Goal: Task Accomplishment & Management: Complete application form

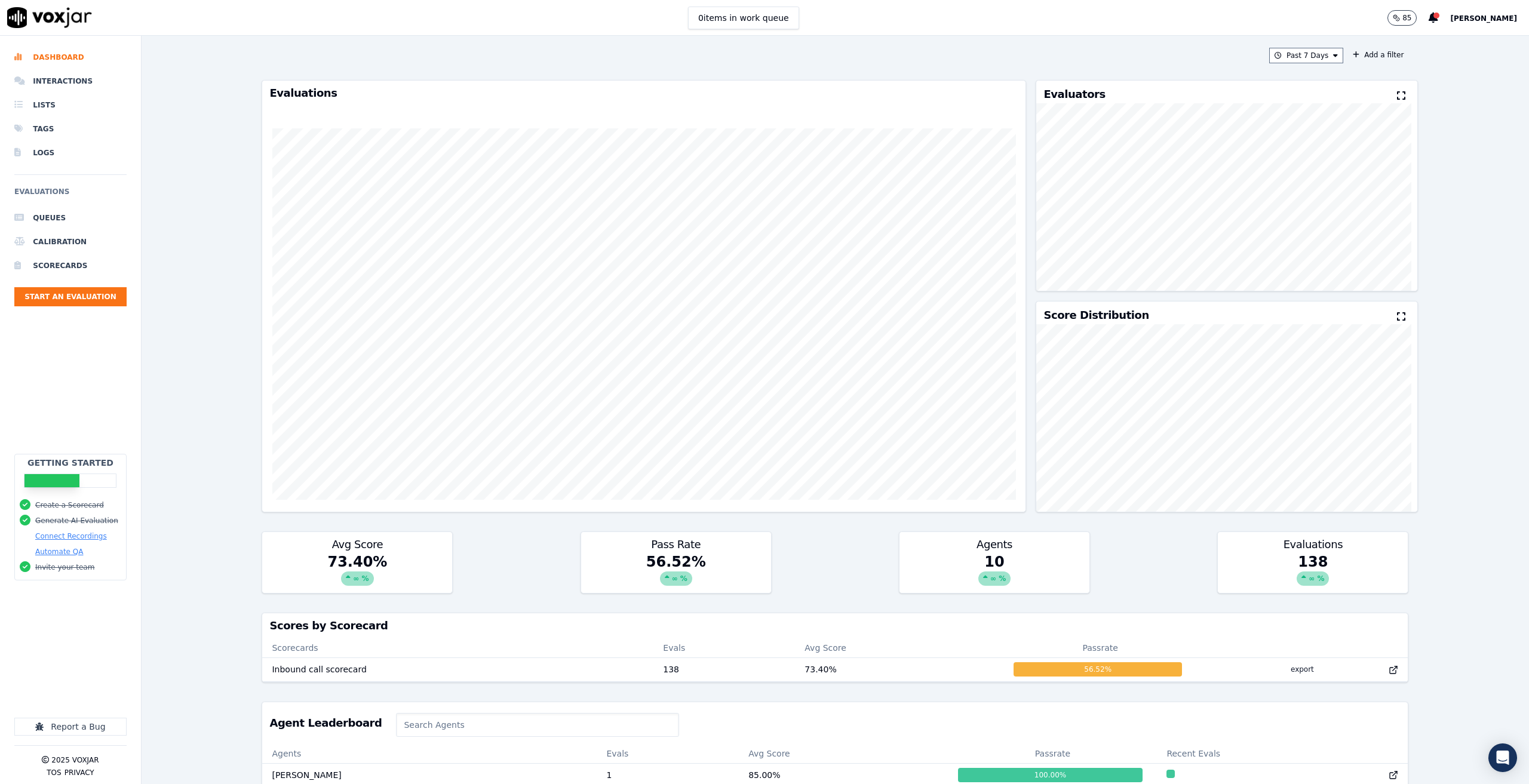
scroll to position [236, 0]
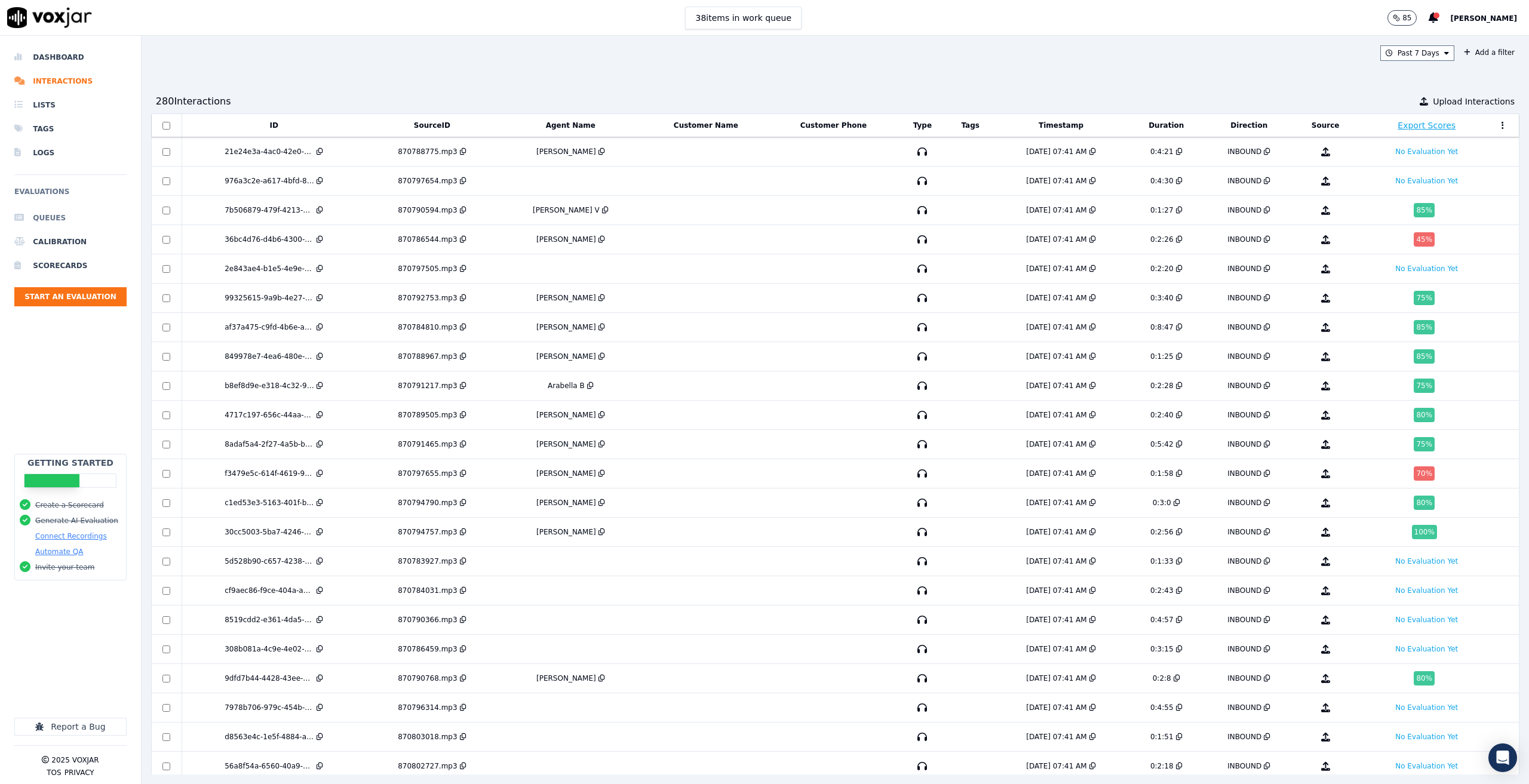
click at [40, 216] on li "Queues" at bounding box center [70, 218] width 112 height 24
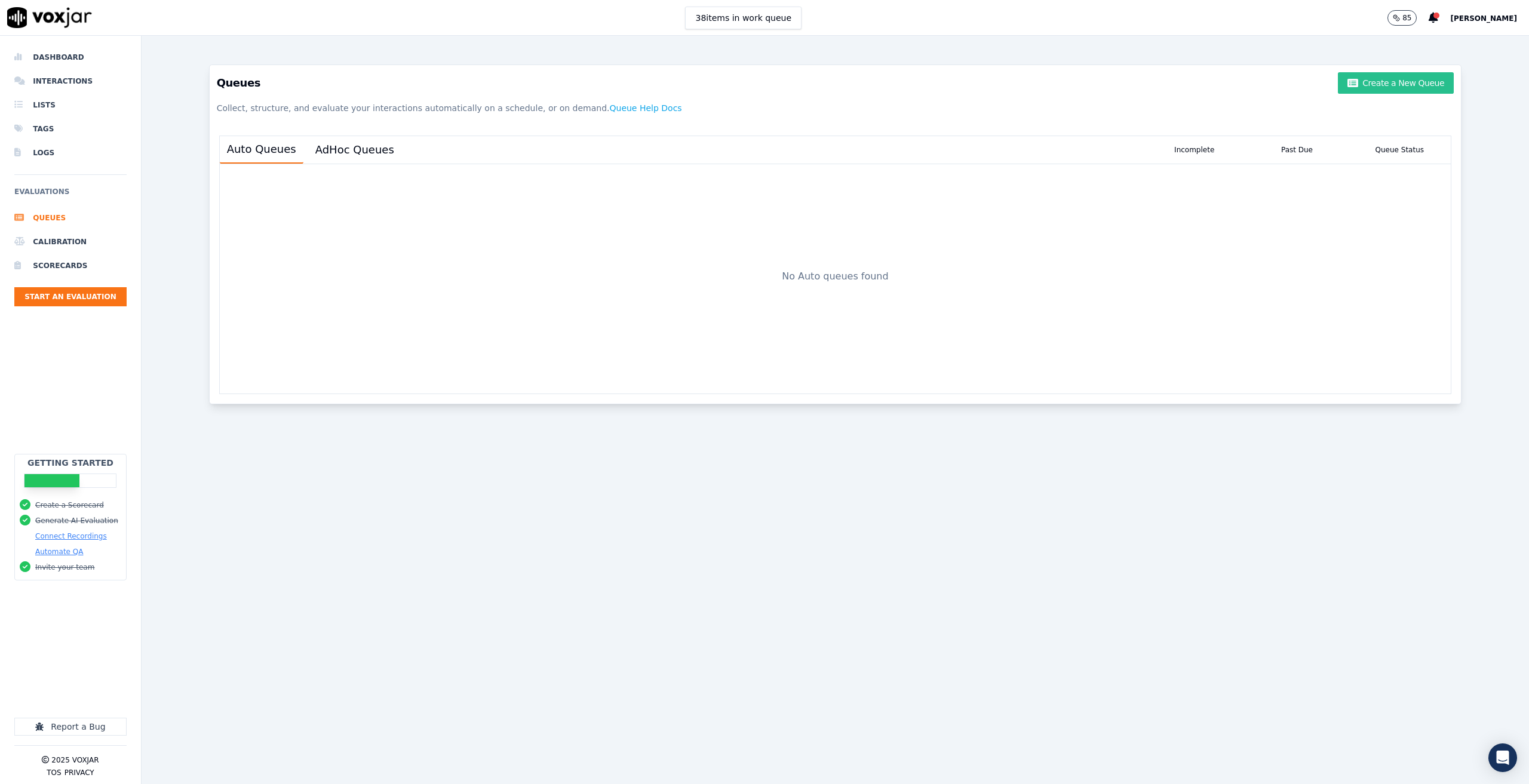
click at [1285, 86] on button "Create a New Queue" at bounding box center [1396, 83] width 116 height 21
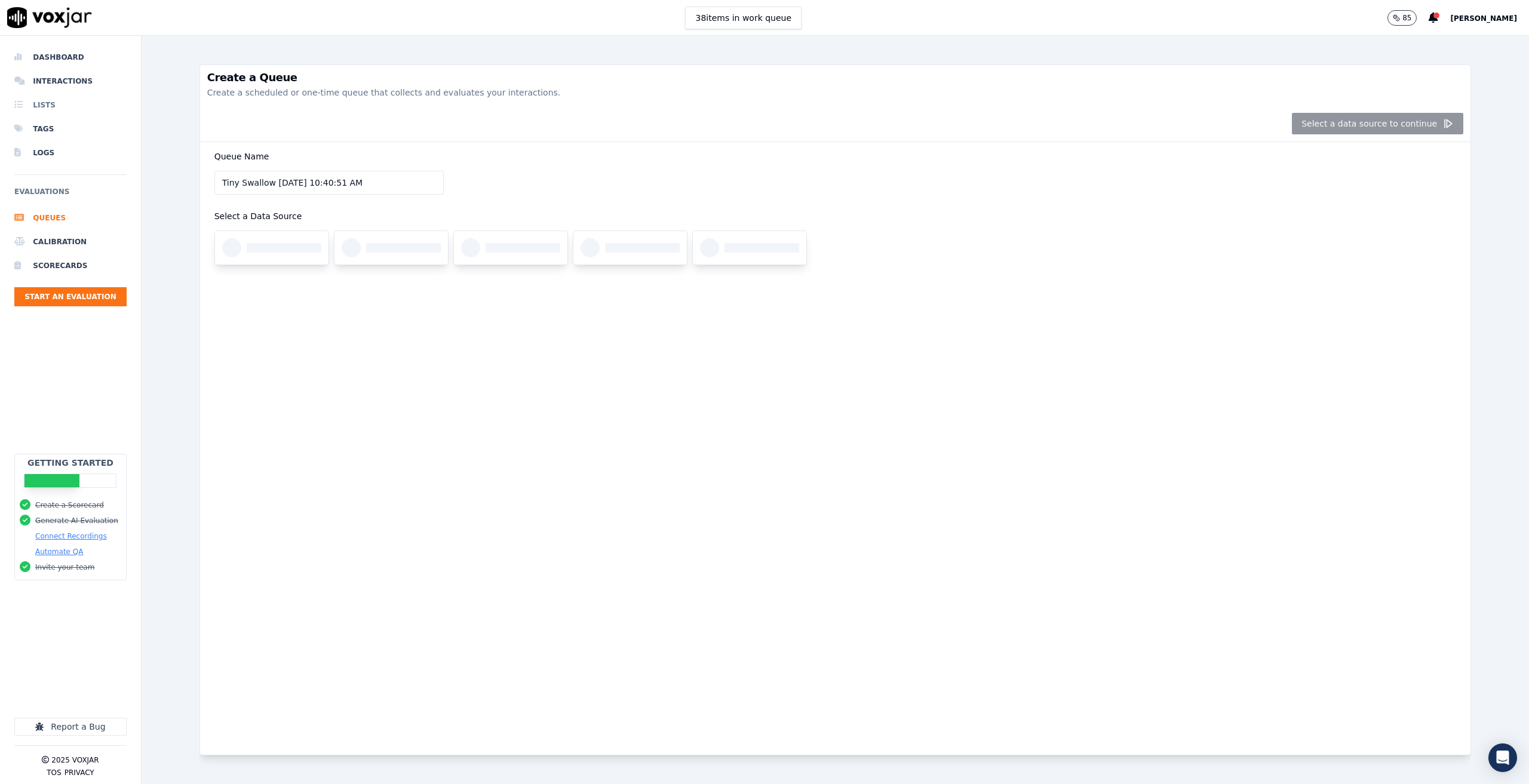
click at [49, 99] on li "Lists" at bounding box center [70, 105] width 112 height 24
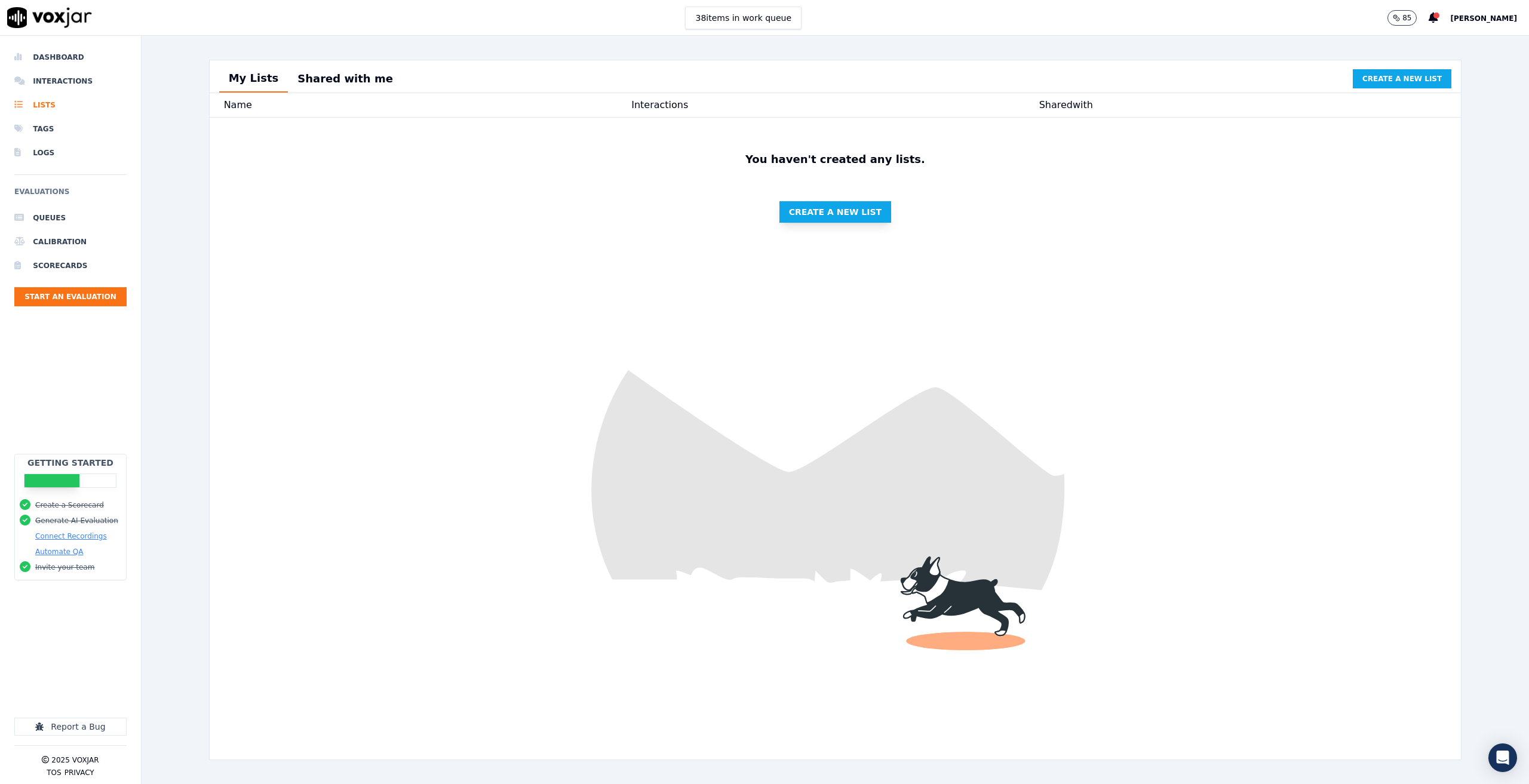
click at [832, 218] on span "Create a new list" at bounding box center [835, 212] width 92 height 12
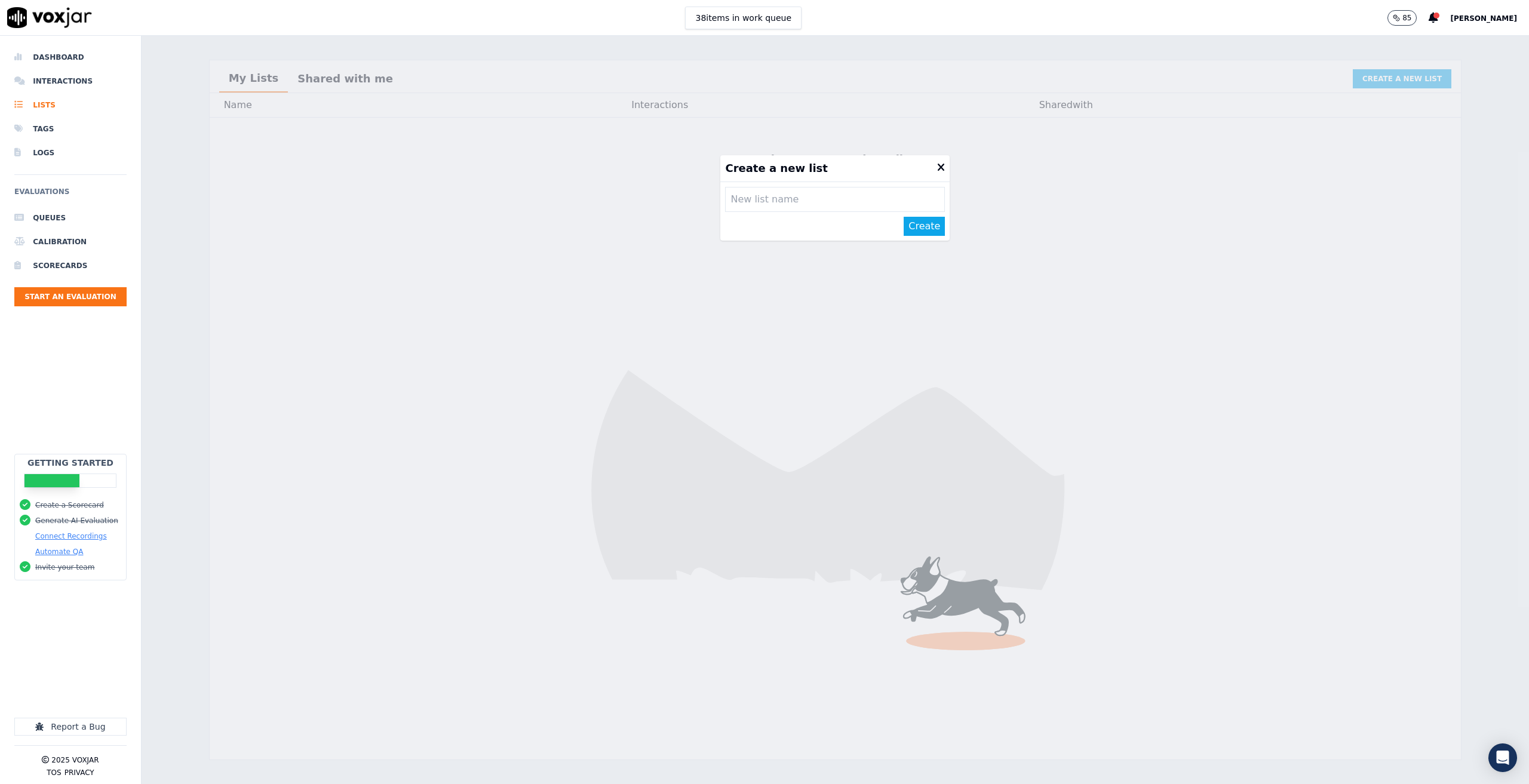
click at [792, 202] on input "text" at bounding box center [835, 200] width 220 height 25
click at [937, 167] on icon at bounding box center [941, 168] width 8 height 11
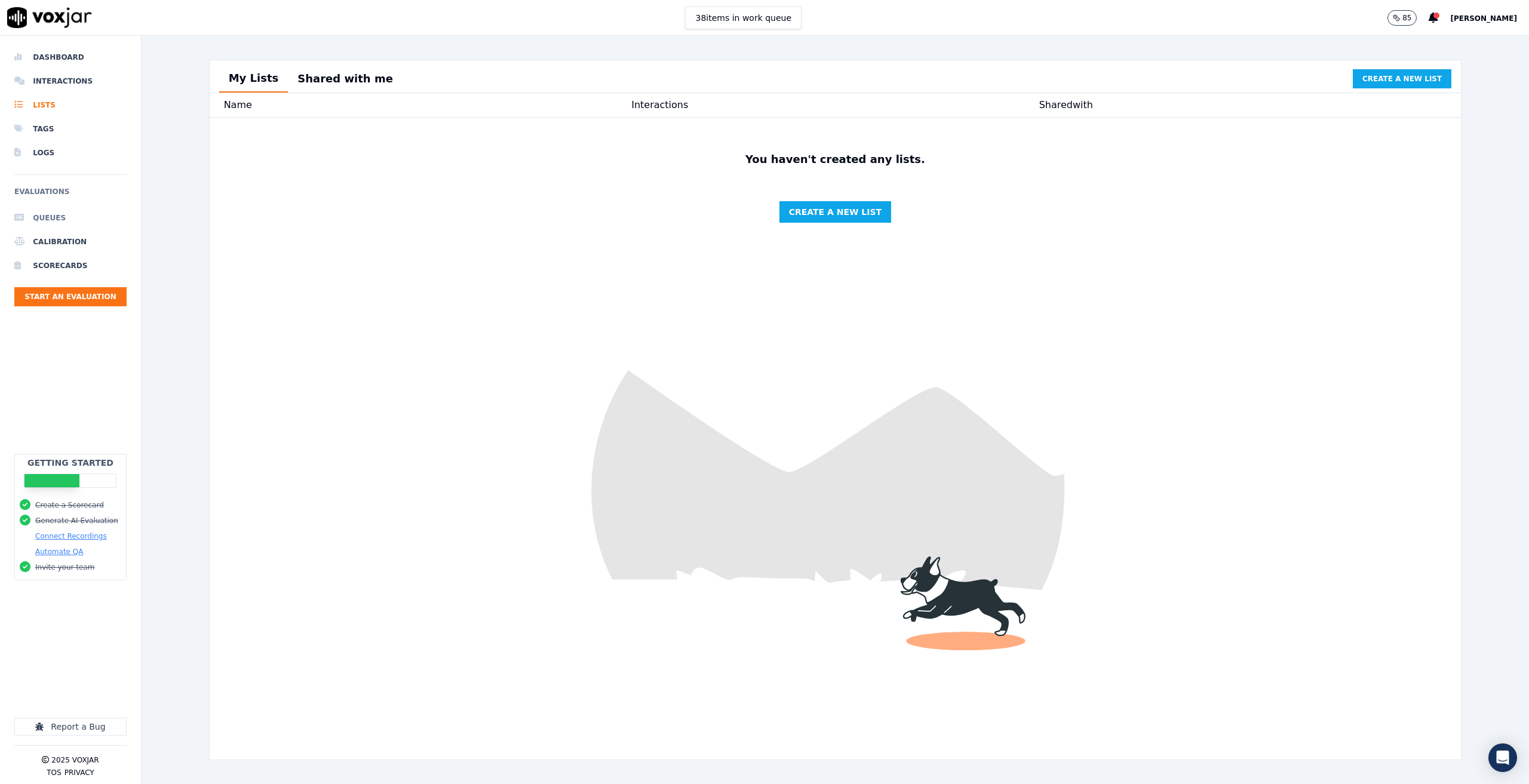
click at [37, 223] on li "Queues" at bounding box center [70, 218] width 112 height 24
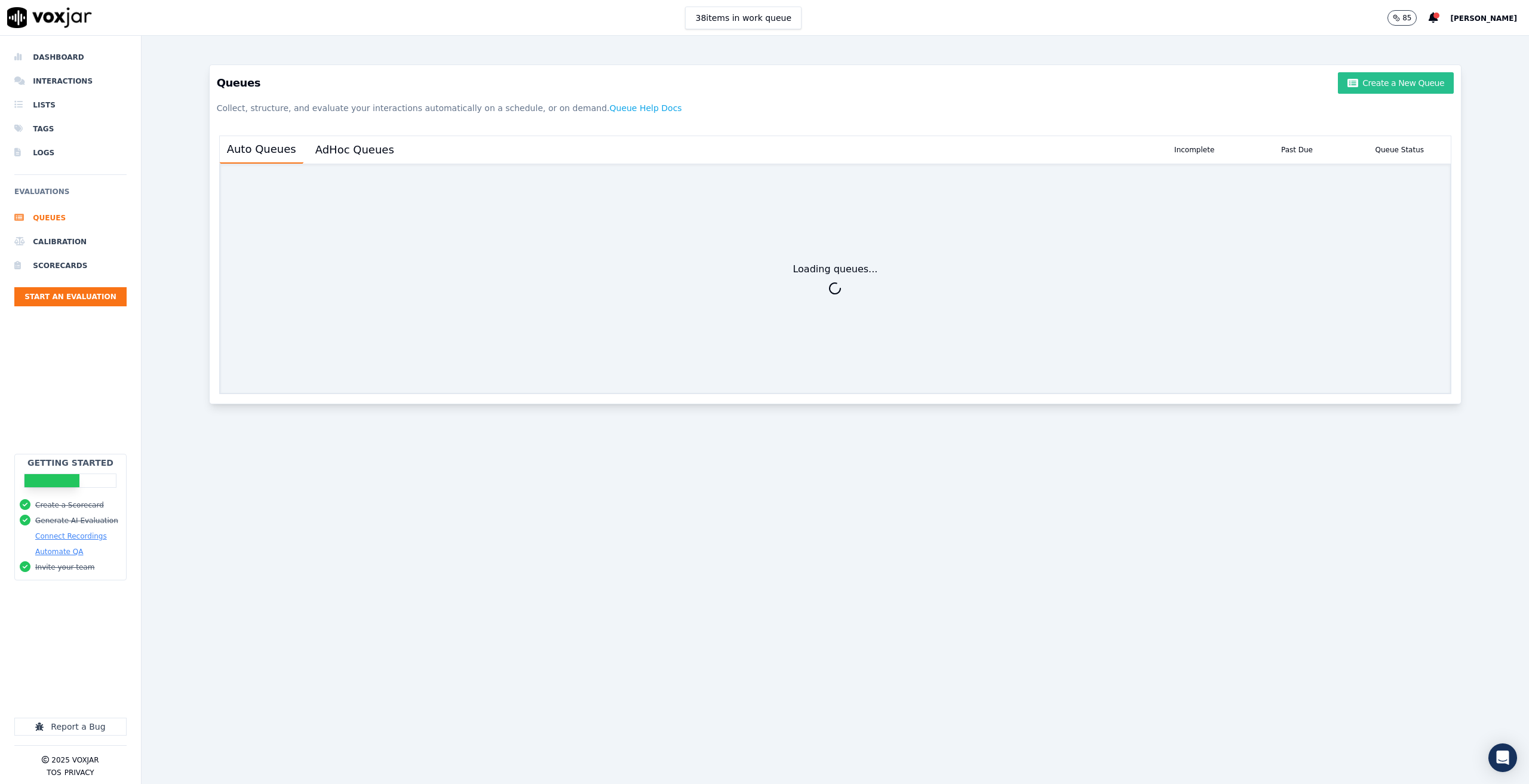
click at [1285, 84] on button "Create a New Queue" at bounding box center [1396, 83] width 116 height 21
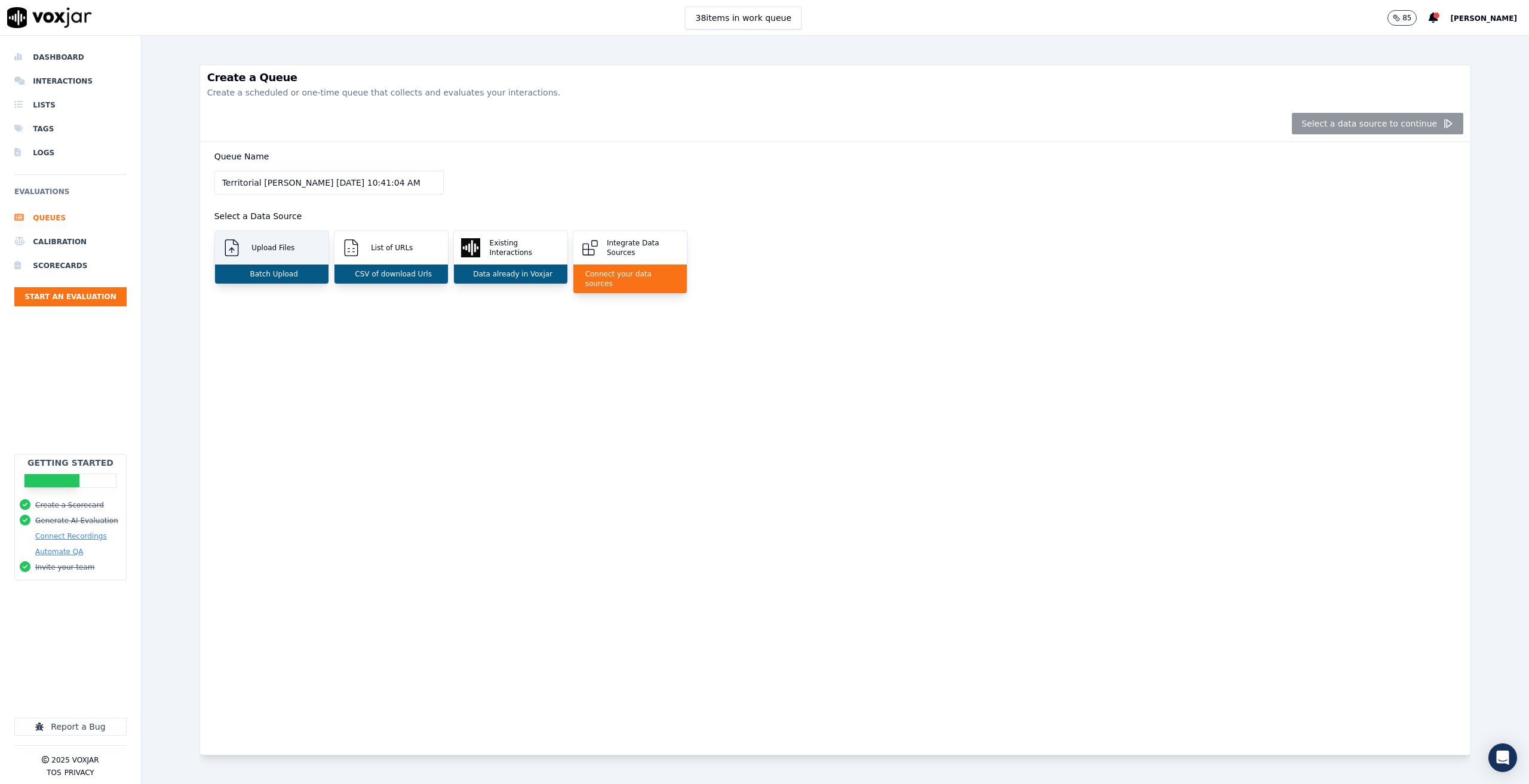
click at [290, 255] on div "Upload Files" at bounding box center [271, 248] width 114 height 33
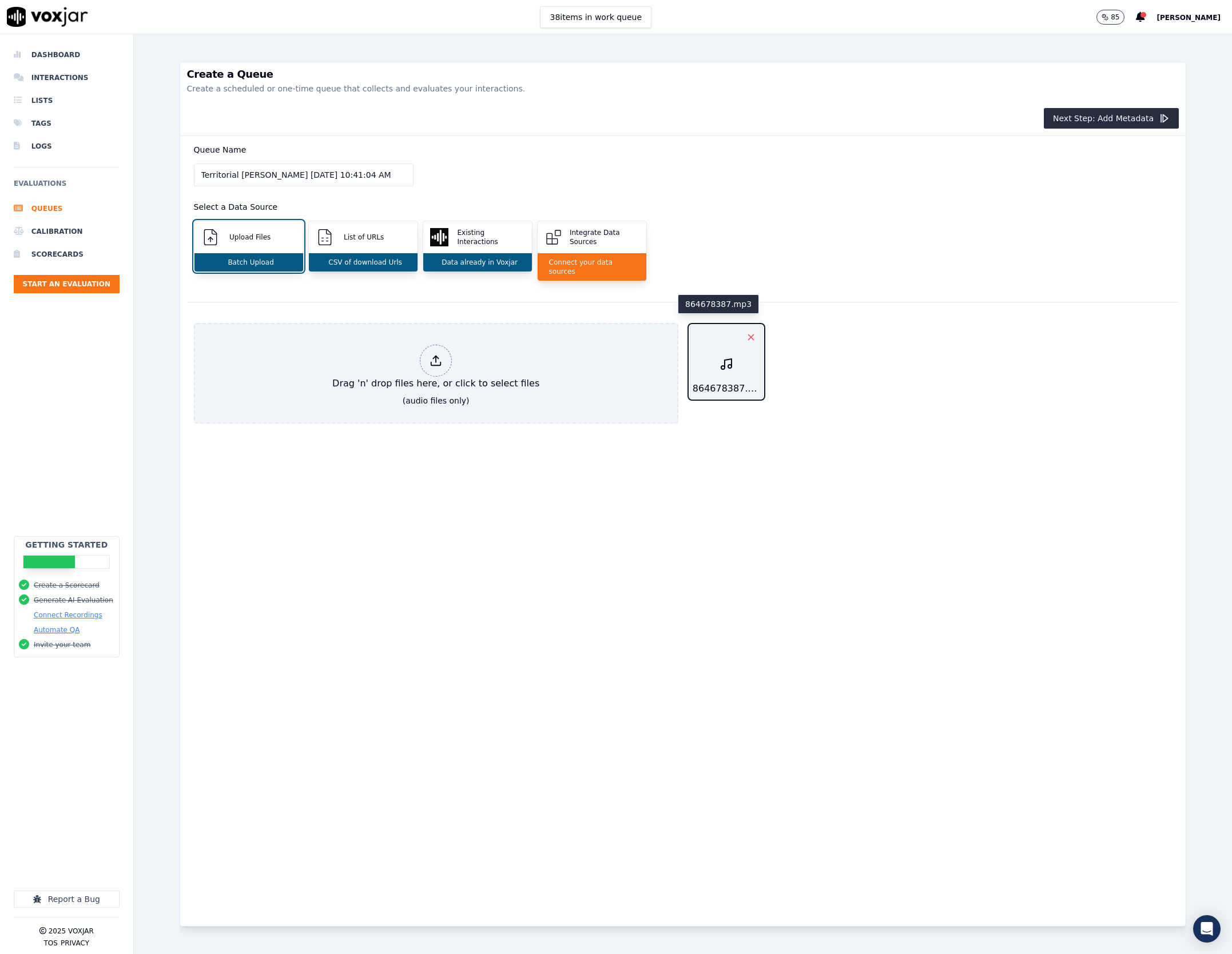
click at [746, 332] on icon "button" at bounding box center [751, 338] width 11 height 11
click at [828, 332] on icon "button" at bounding box center [833, 338] width 11 height 11
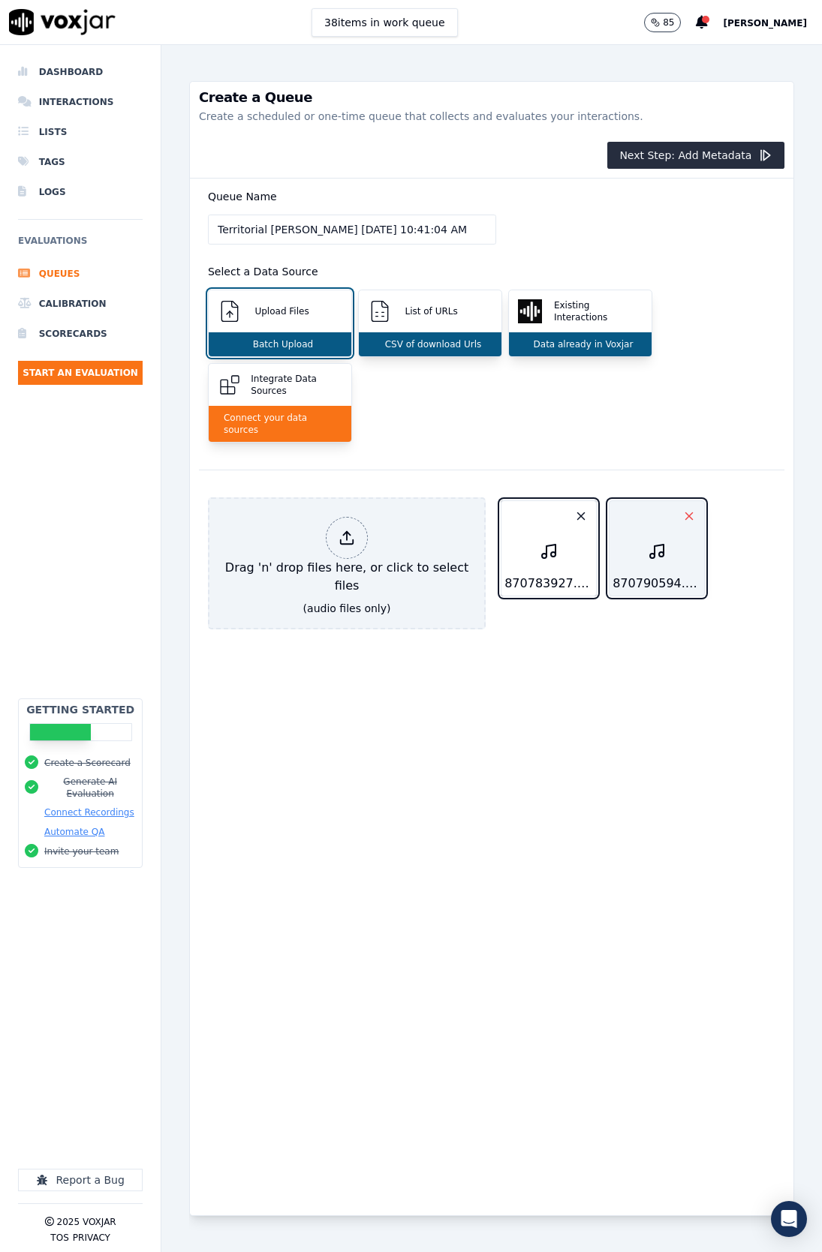
click at [682, 509] on icon "button" at bounding box center [689, 516] width 14 height 14
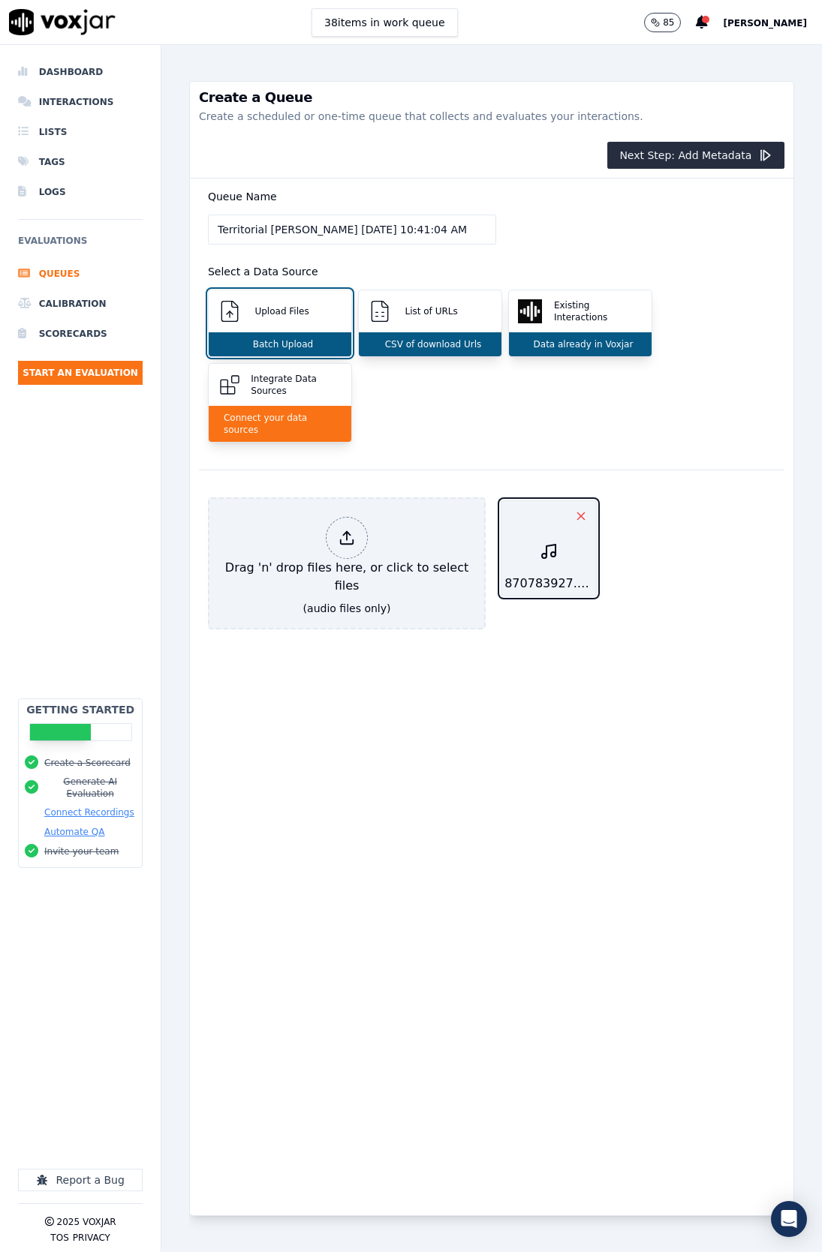
click at [574, 509] on icon "button" at bounding box center [581, 516] width 14 height 14
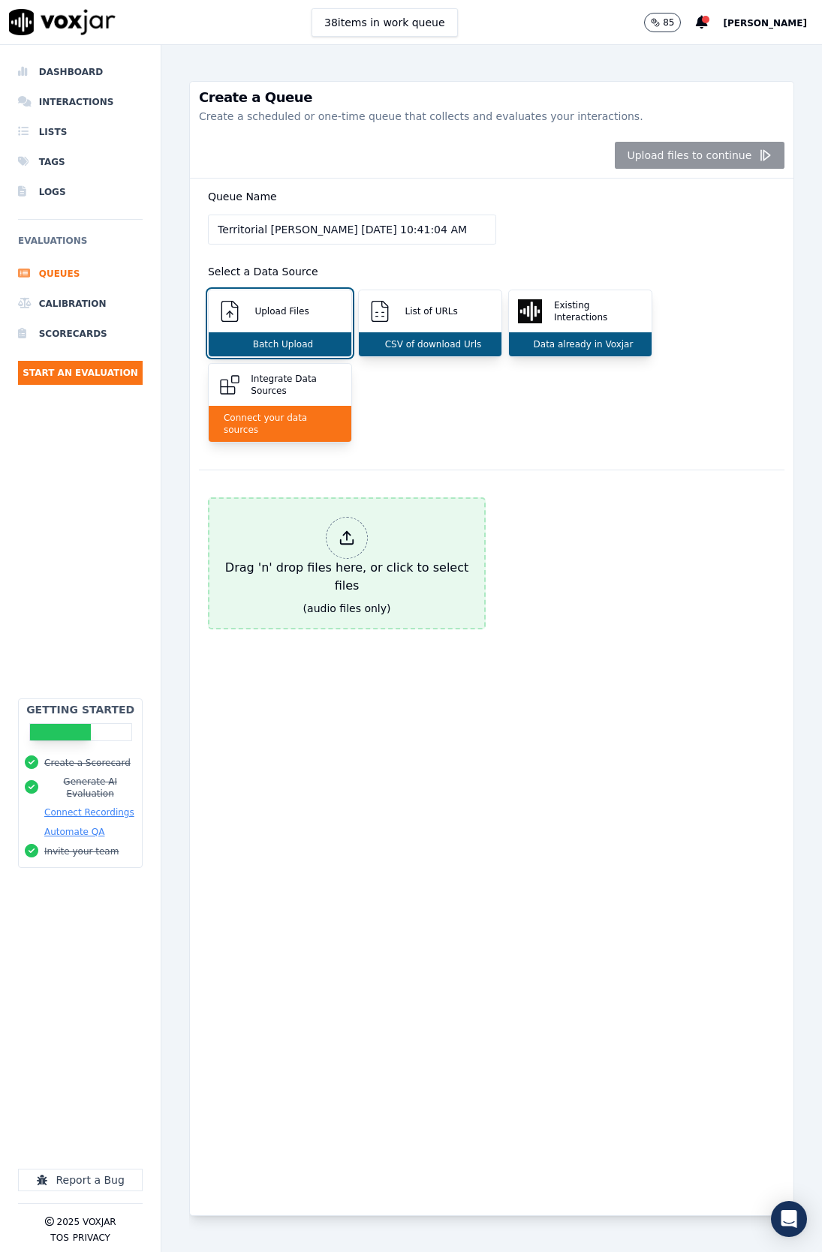
click at [354, 531] on div at bounding box center [347, 538] width 42 height 42
click at [338, 530] on icon at bounding box center [346, 538] width 17 height 17
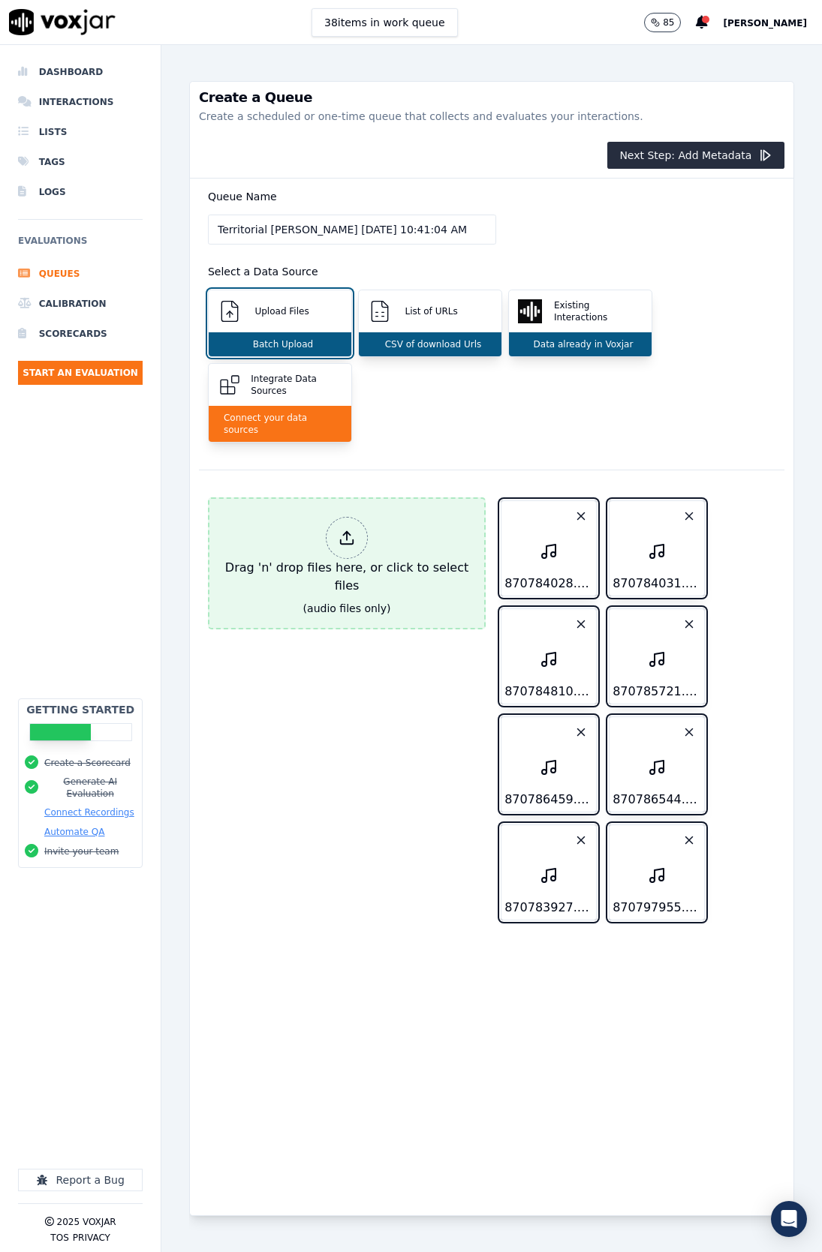
click at [341, 533] on icon at bounding box center [346, 538] width 17 height 17
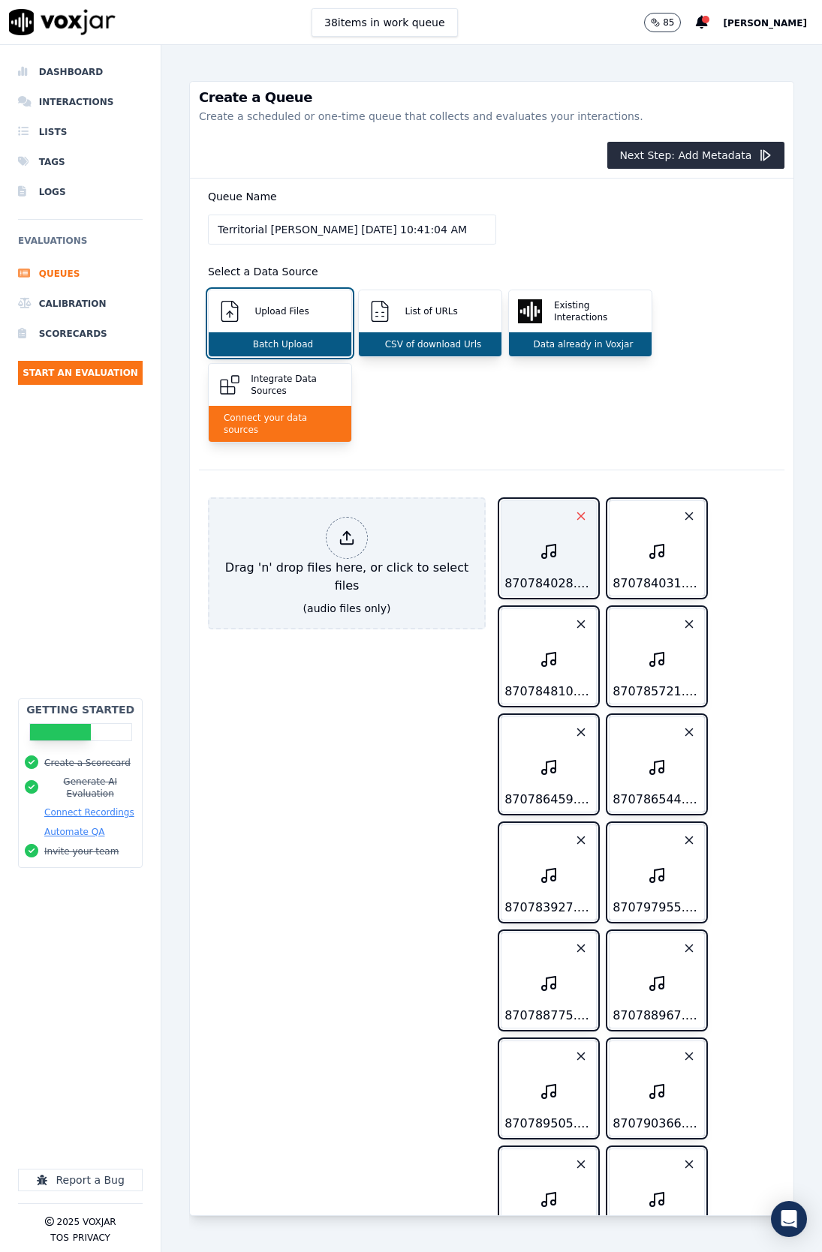
click at [574, 509] on icon "button" at bounding box center [581, 516] width 14 height 14
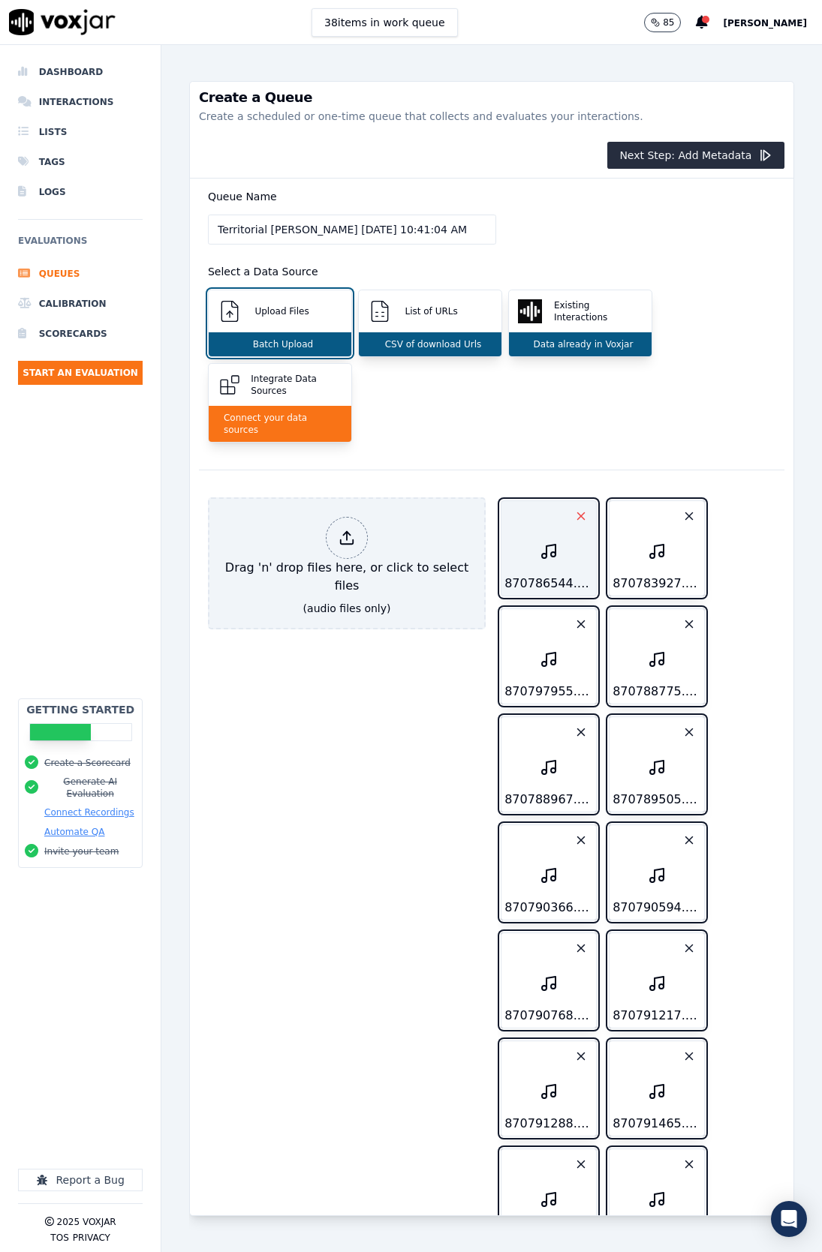
click at [574, 509] on icon "button" at bounding box center [581, 516] width 14 height 14
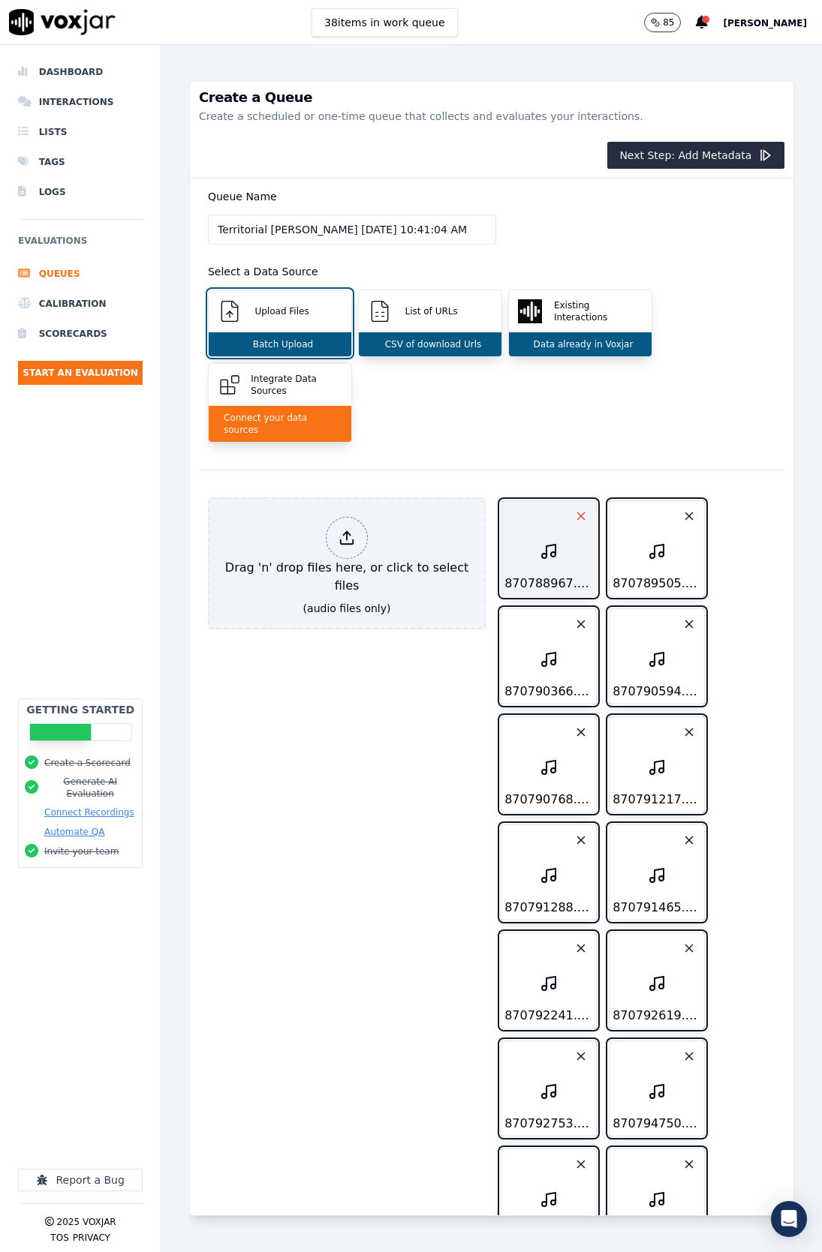
click at [574, 509] on icon "button" at bounding box center [581, 516] width 14 height 14
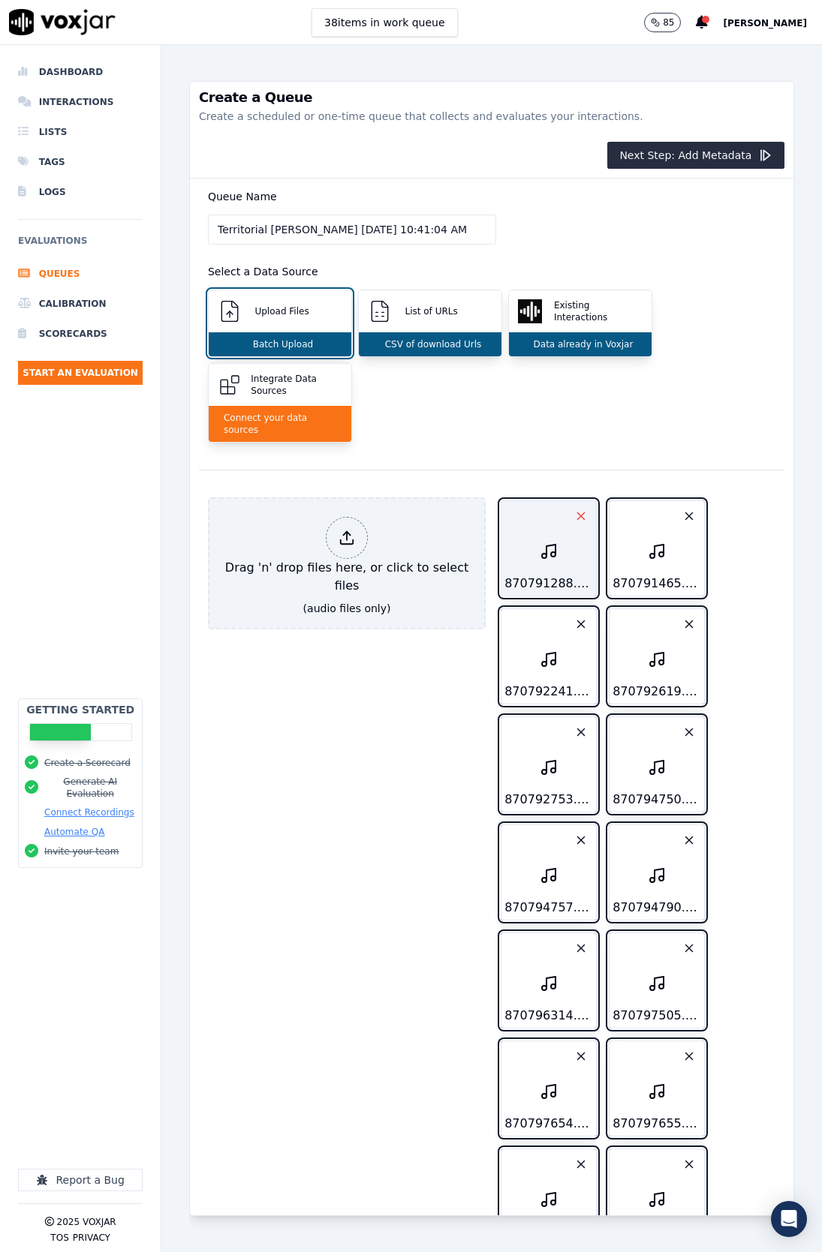
click at [574, 509] on icon "button" at bounding box center [581, 516] width 14 height 14
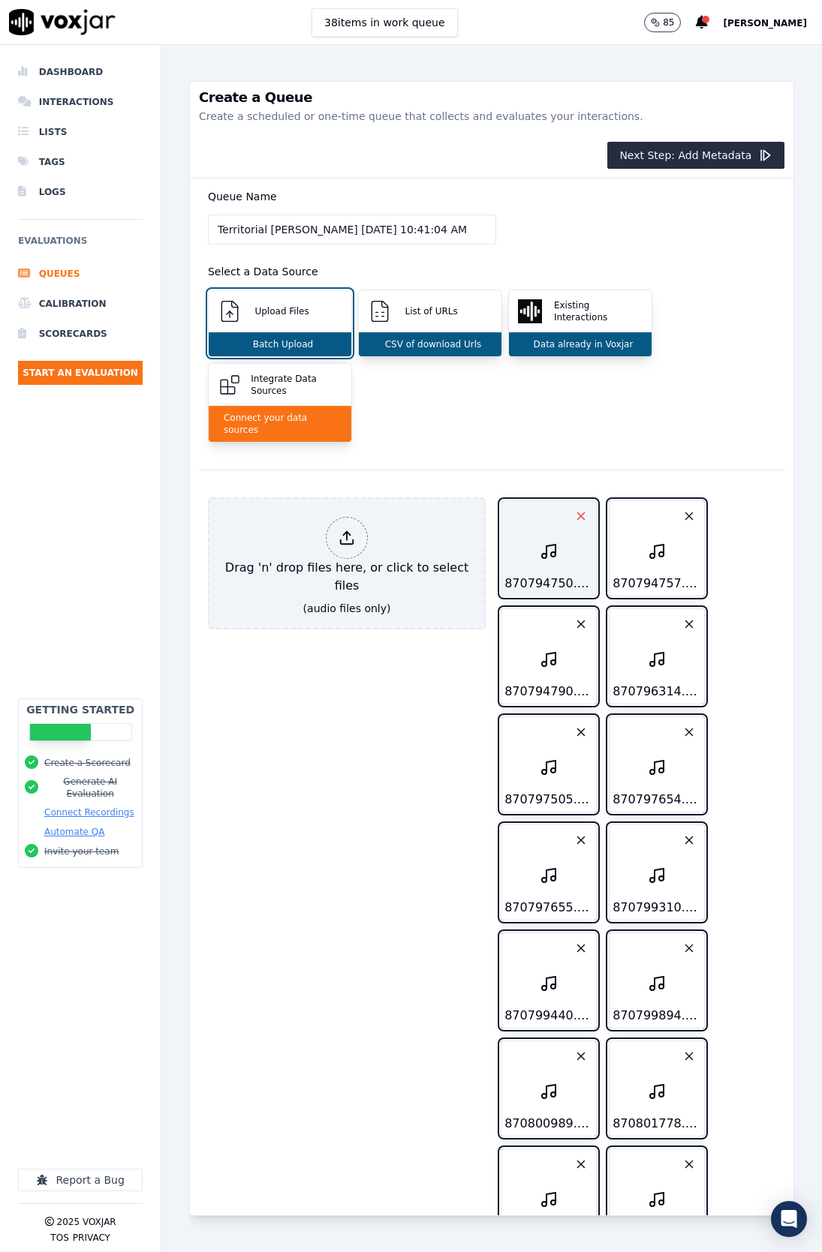
click at [574, 509] on icon "button" at bounding box center [581, 516] width 14 height 14
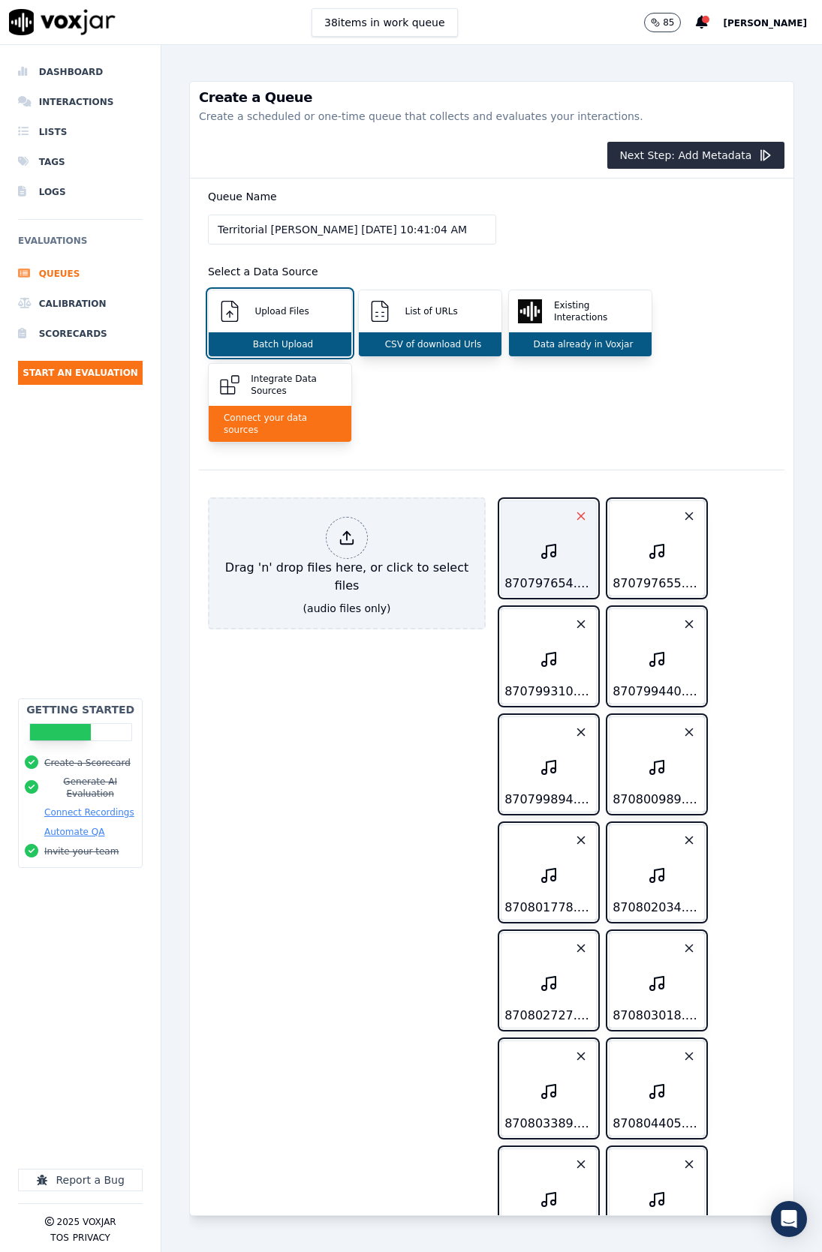
click at [574, 509] on icon "button" at bounding box center [581, 516] width 14 height 14
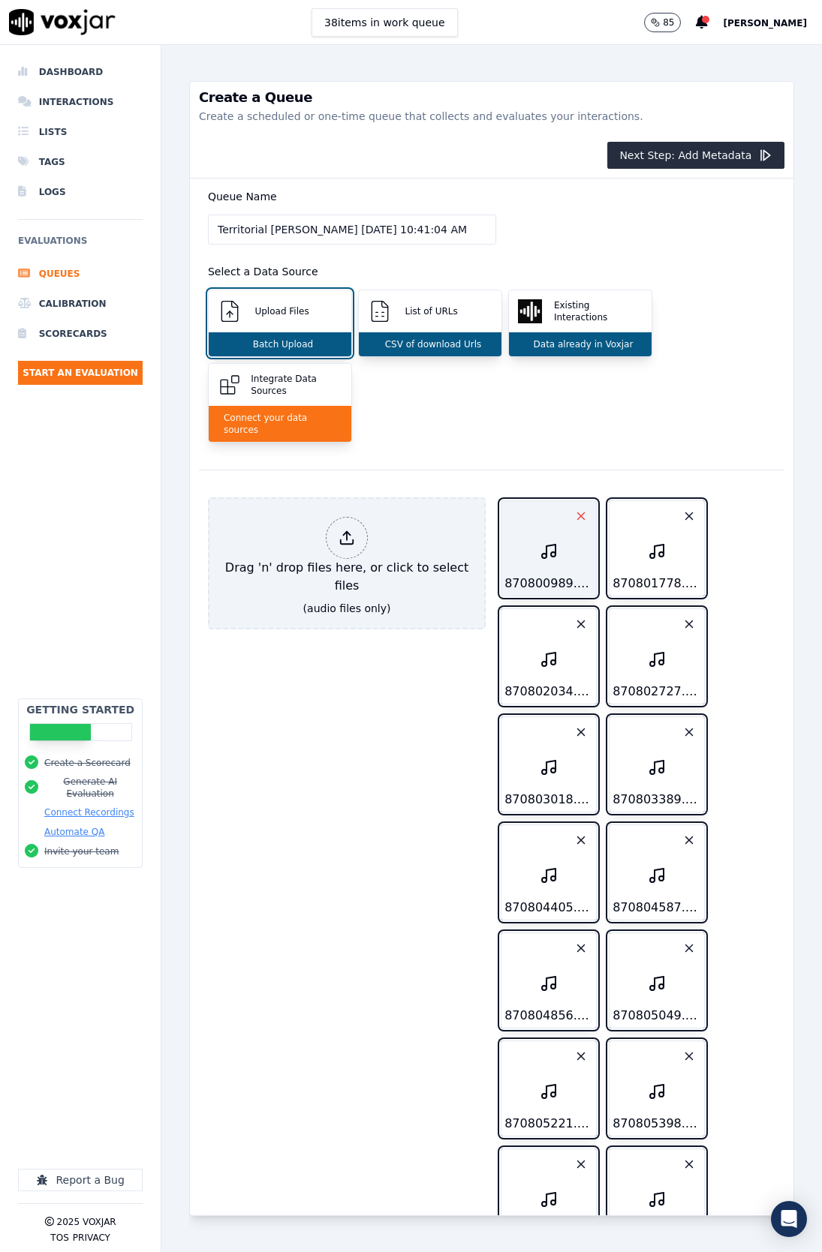
click at [574, 509] on icon "button" at bounding box center [581, 516] width 14 height 14
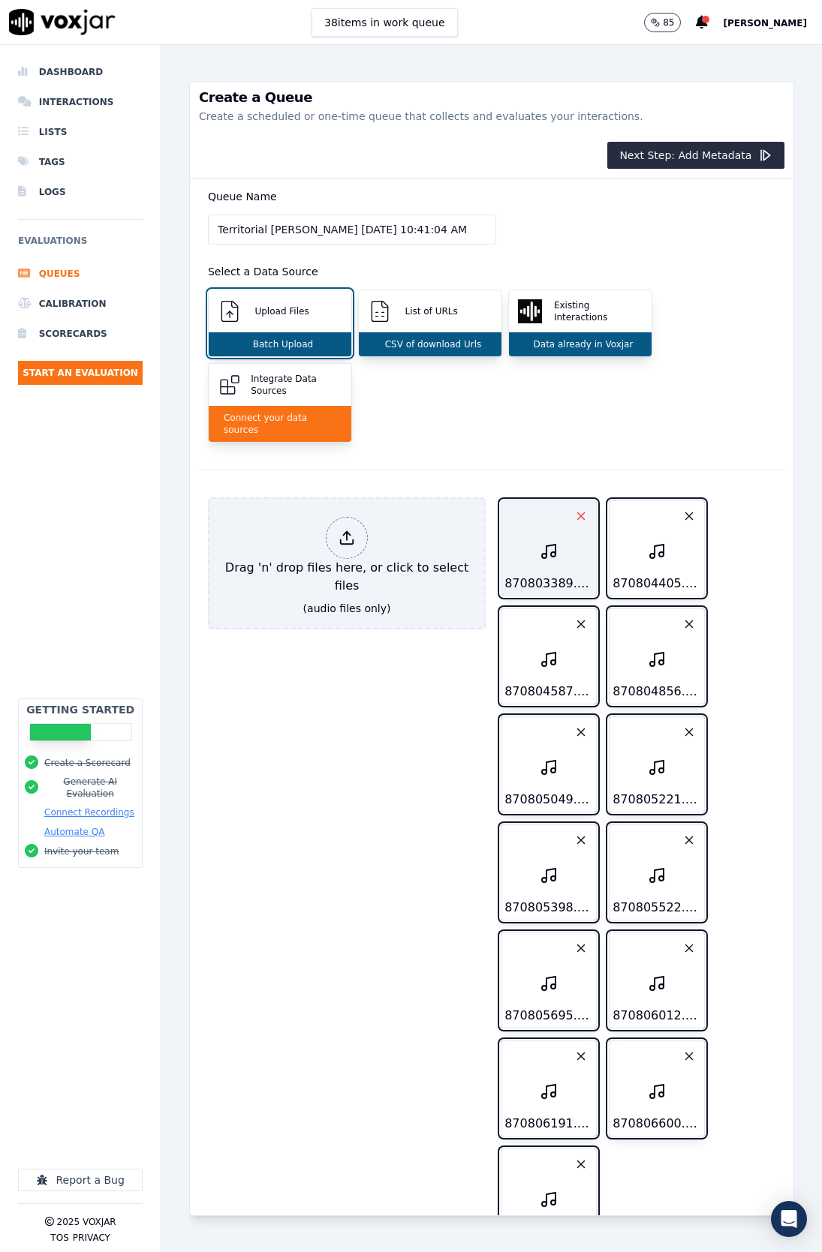
click at [574, 509] on icon "button" at bounding box center [581, 516] width 14 height 14
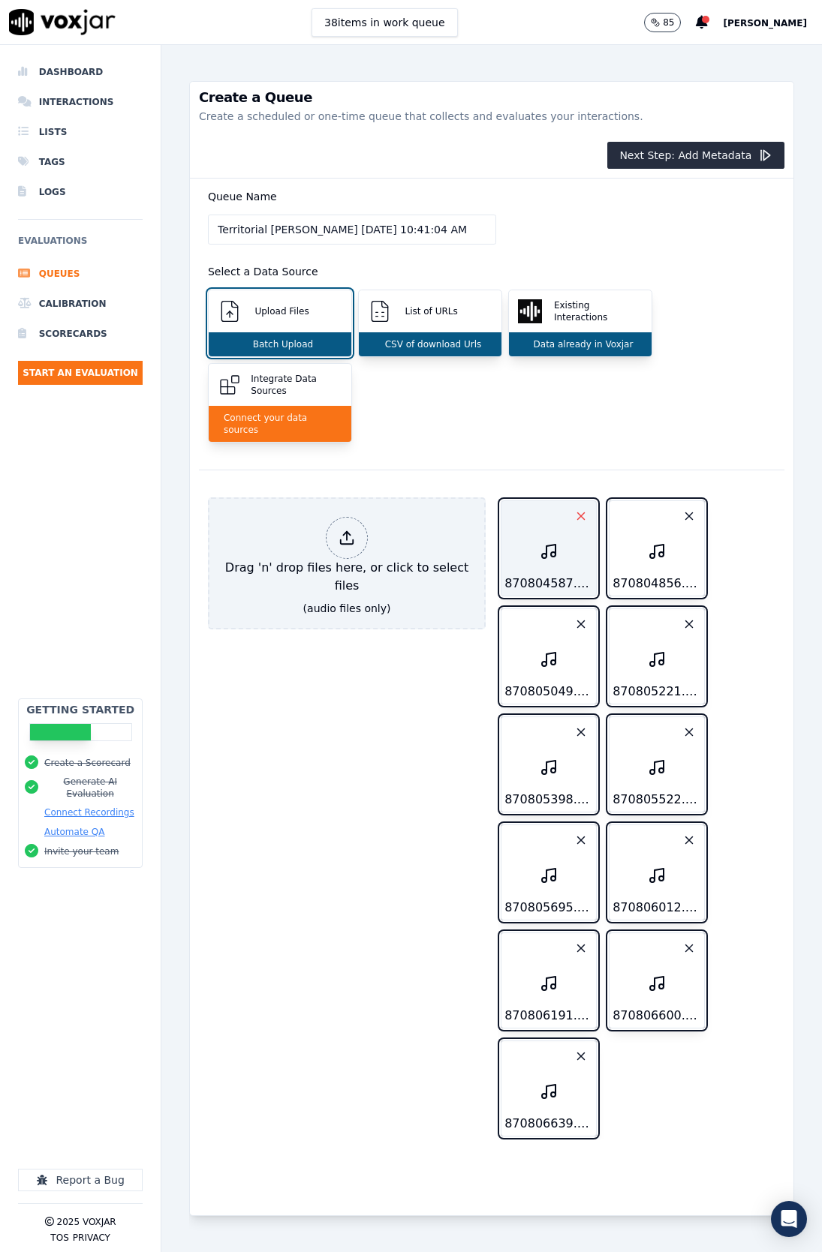
click at [574, 509] on icon "button" at bounding box center [581, 516] width 14 height 14
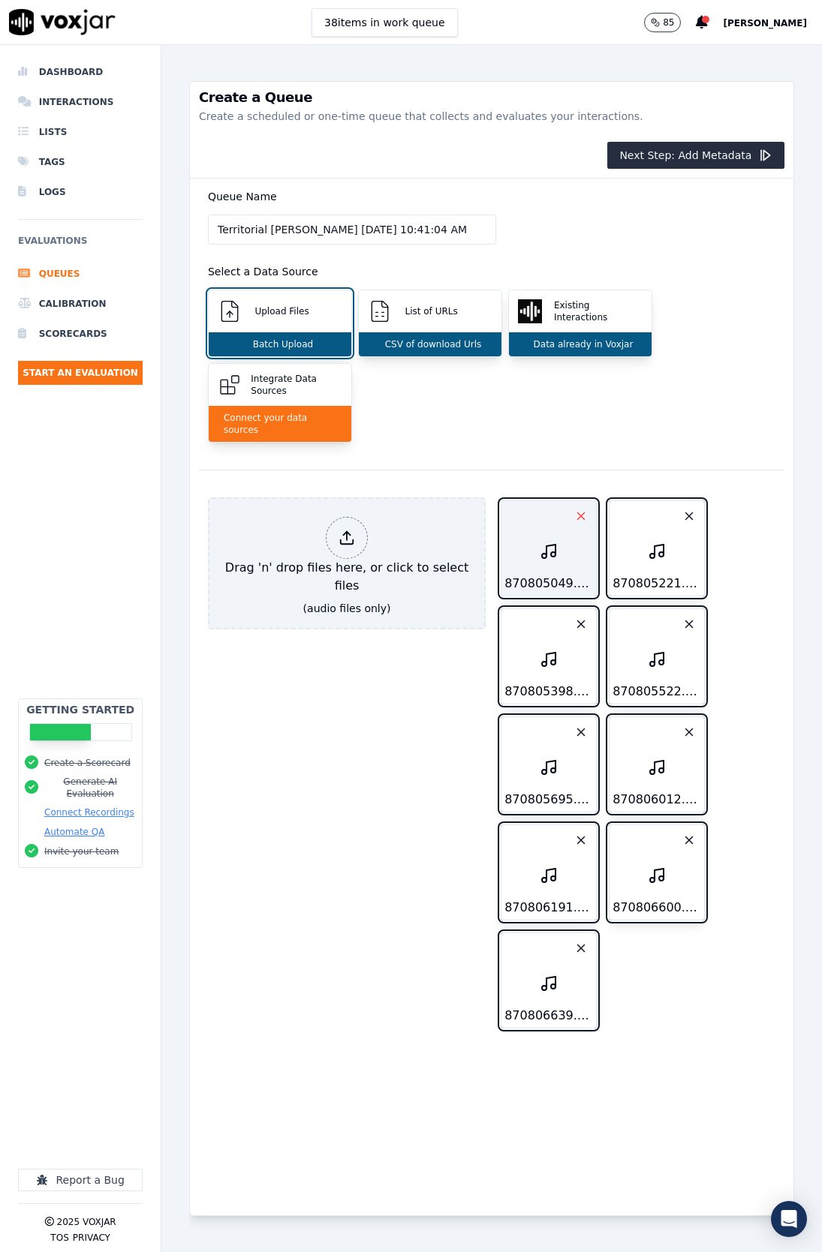
click at [574, 509] on icon "button" at bounding box center [581, 516] width 14 height 14
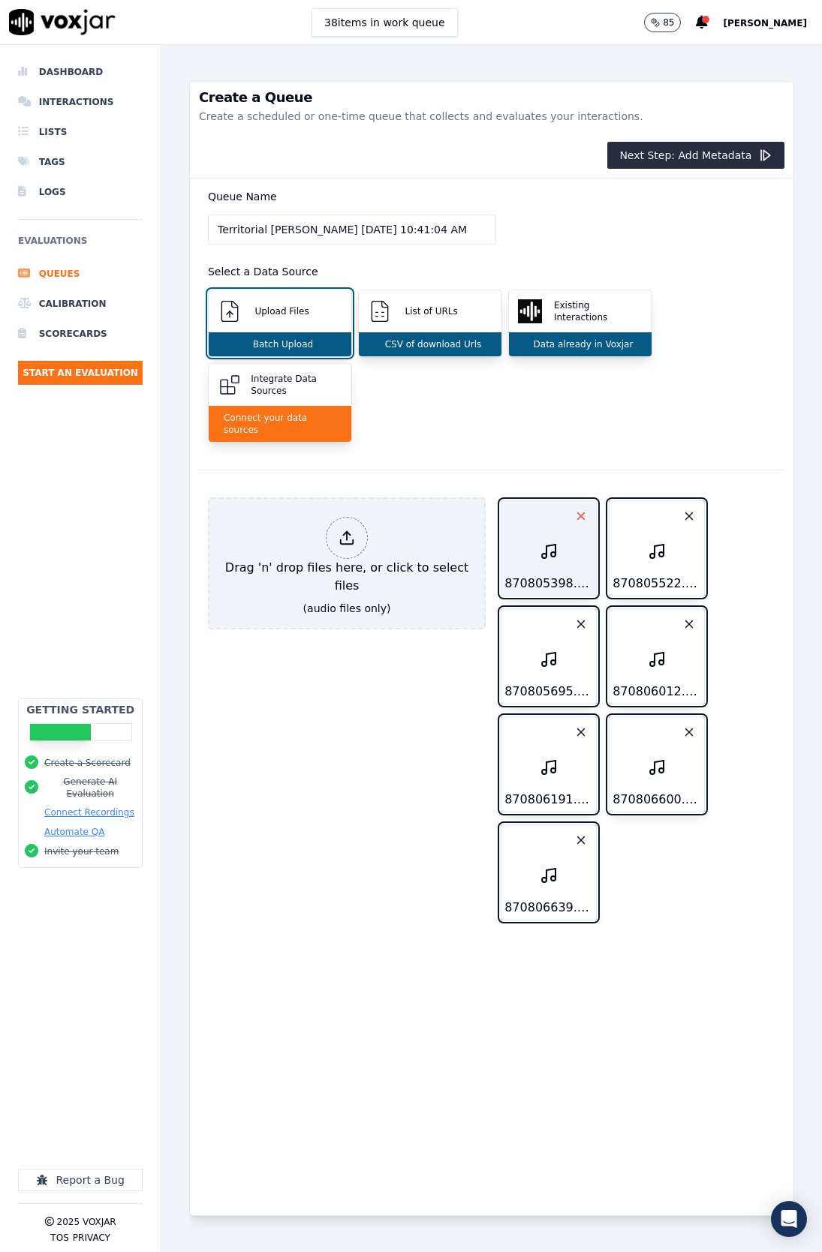
click at [574, 509] on icon "button" at bounding box center [581, 516] width 14 height 14
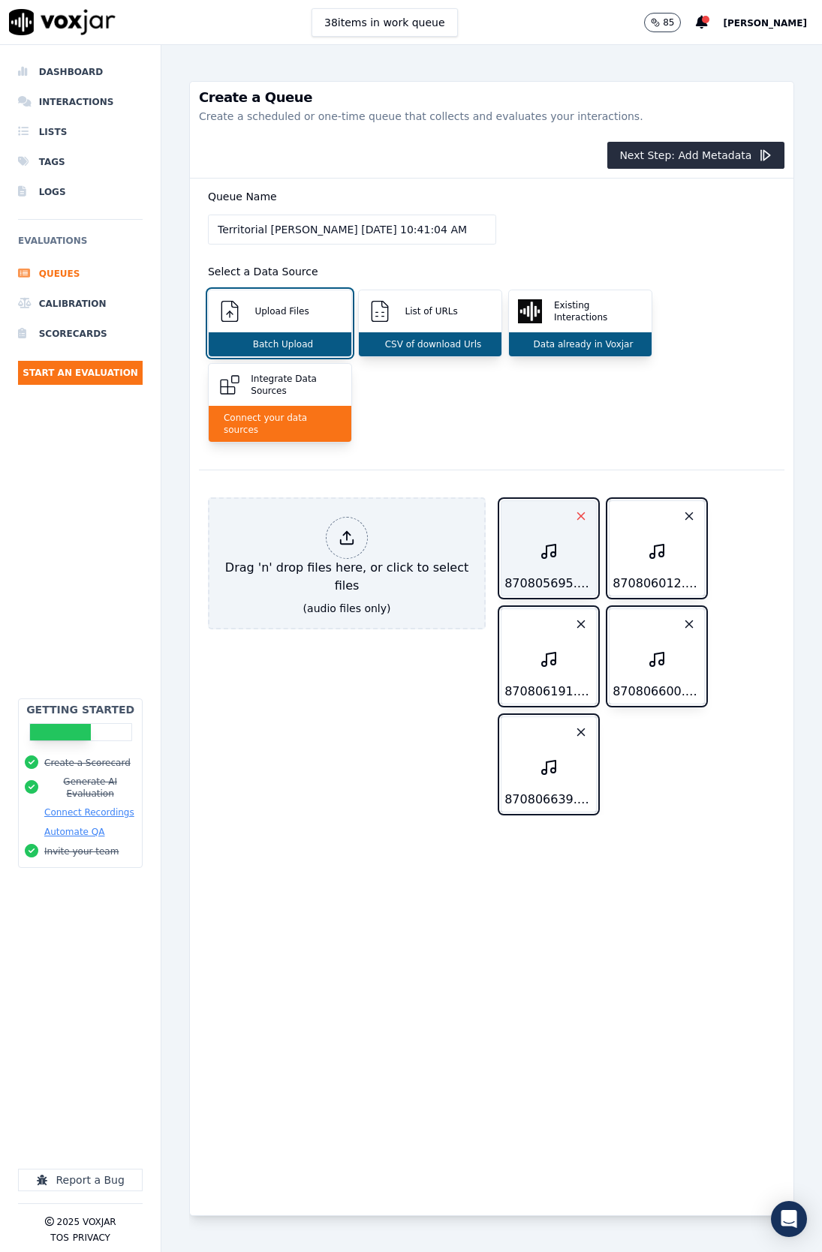
click at [574, 509] on icon "button" at bounding box center [581, 516] width 14 height 14
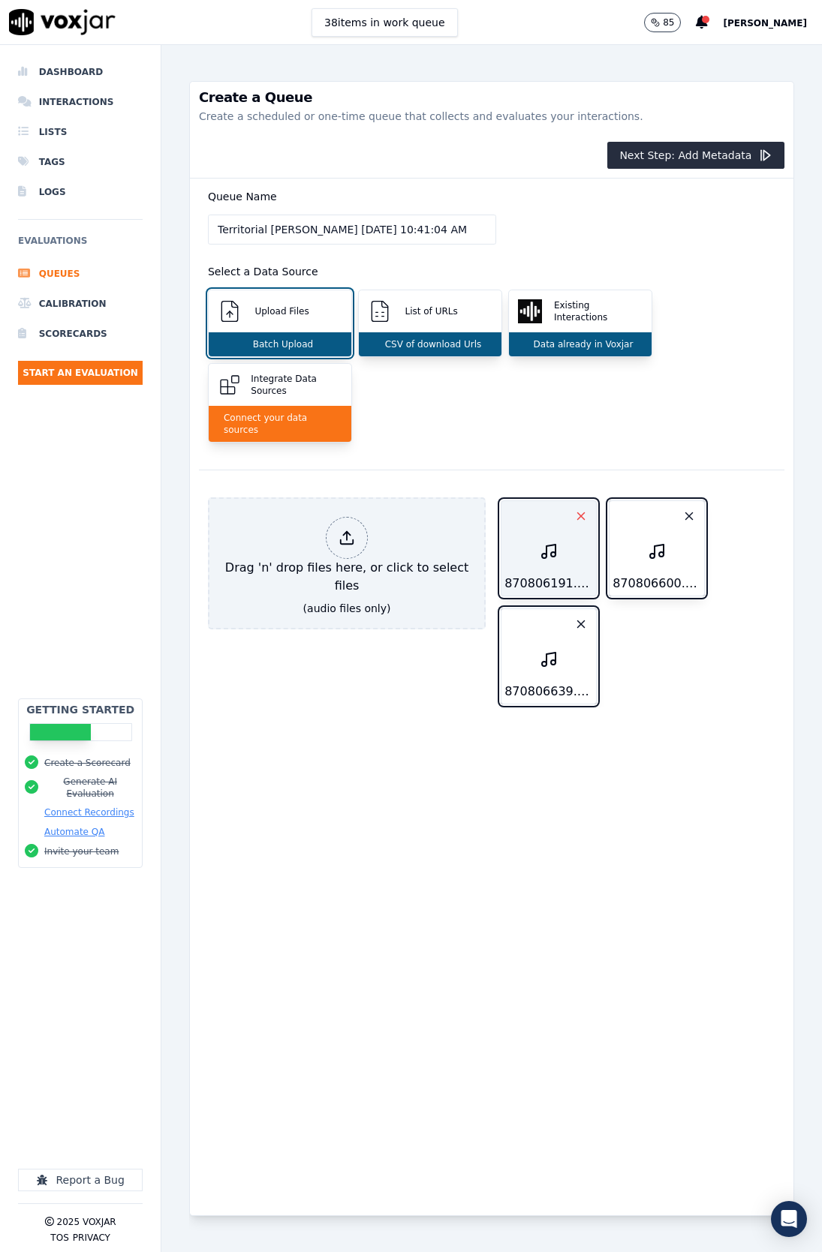
click at [574, 509] on icon "button" at bounding box center [581, 516] width 14 height 14
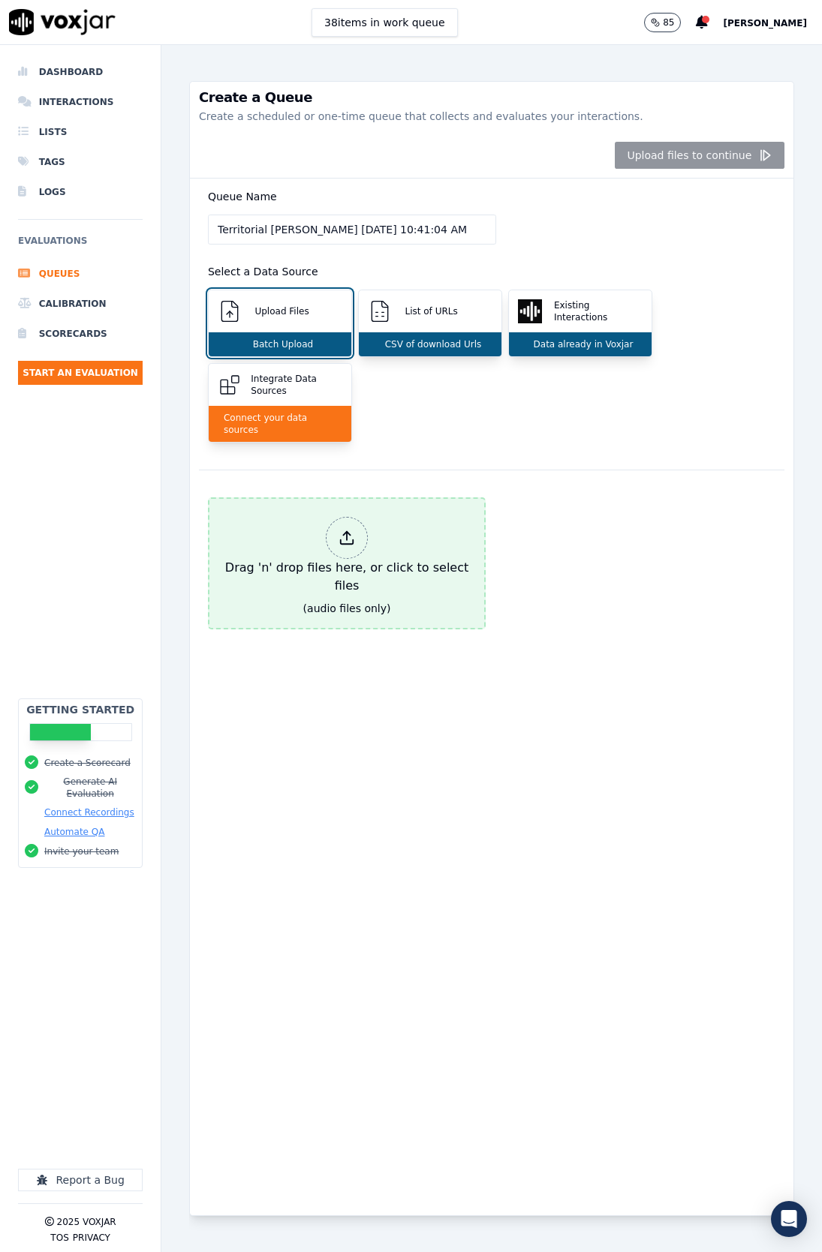
click at [338, 530] on icon at bounding box center [346, 538] width 17 height 17
click at [343, 532] on polyline at bounding box center [346, 534] width 7 height 4
